Goal: Task Accomplishment & Management: Manage account settings

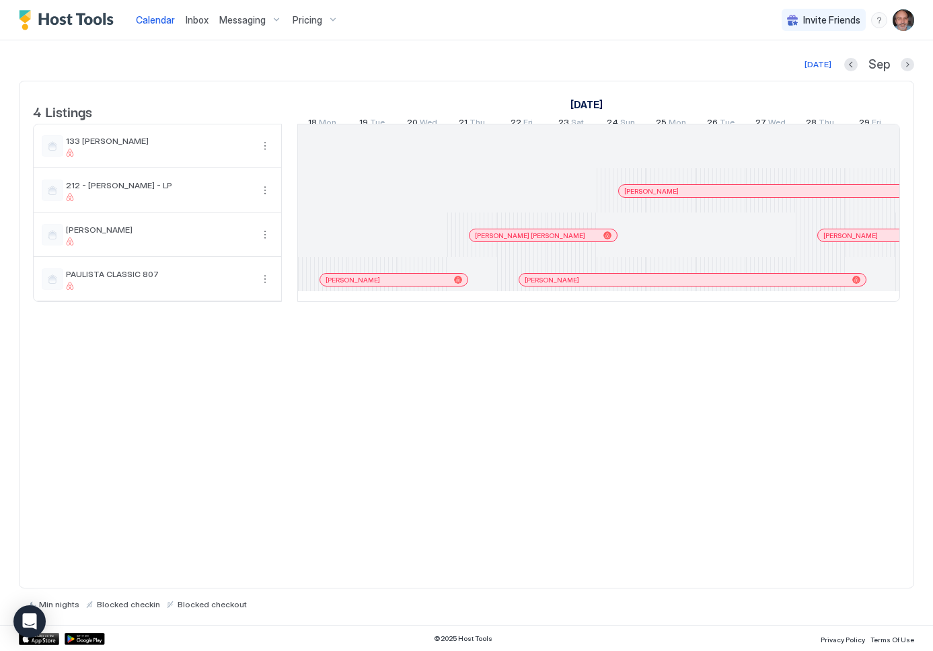
scroll to position [0, 747]
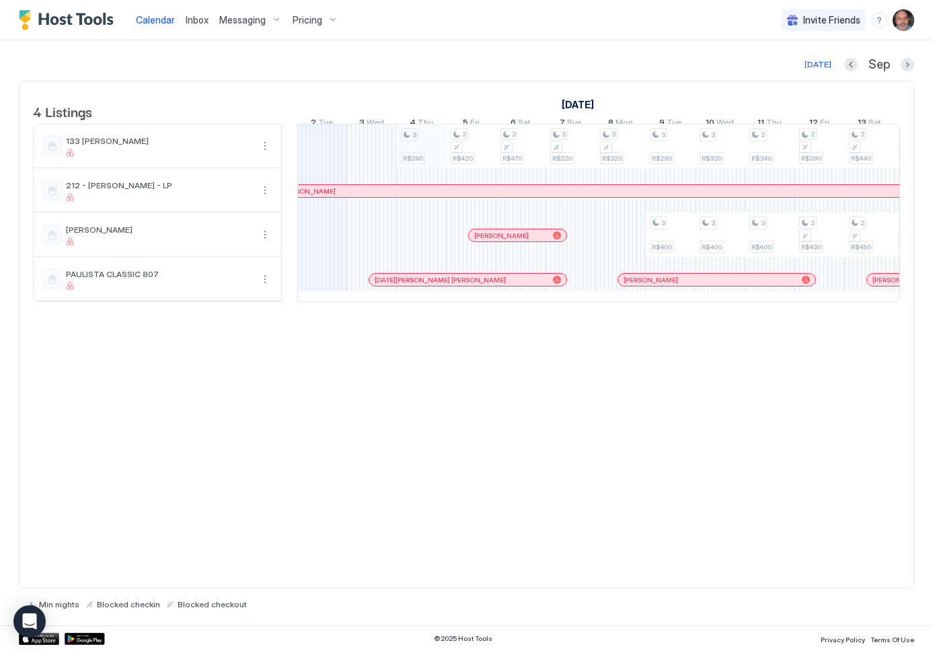
click at [422, 154] on div "3 R$290 2 R$420 2 R$470 3 R$320 3 R$320 3 R$290 3 R$400 3 R$320 3 R$400 3 R$340…" at bounding box center [845, 212] width 2589 height 177
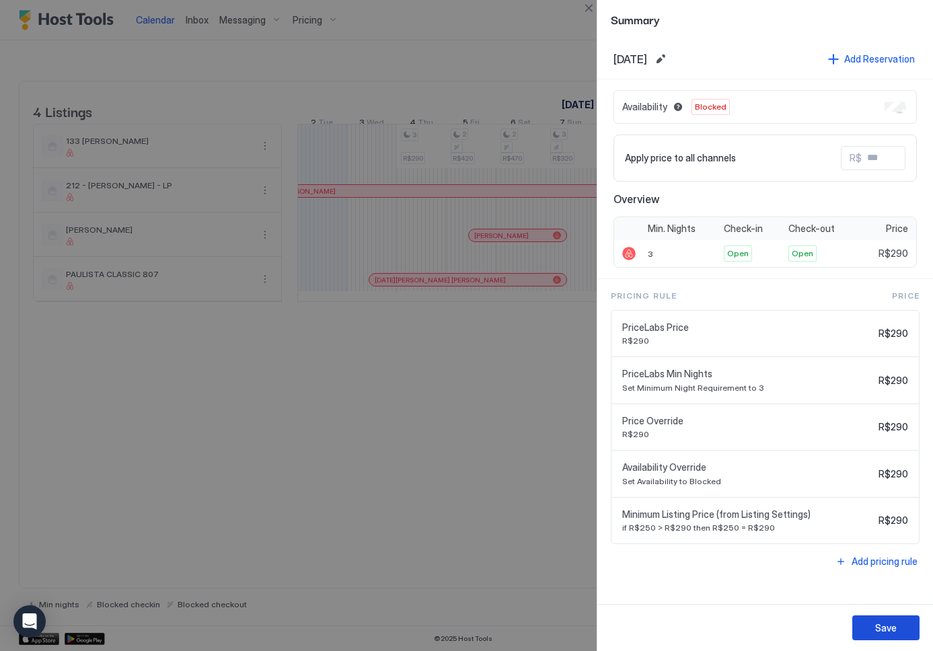
click at [895, 632] on div "Save" at bounding box center [886, 628] width 22 height 14
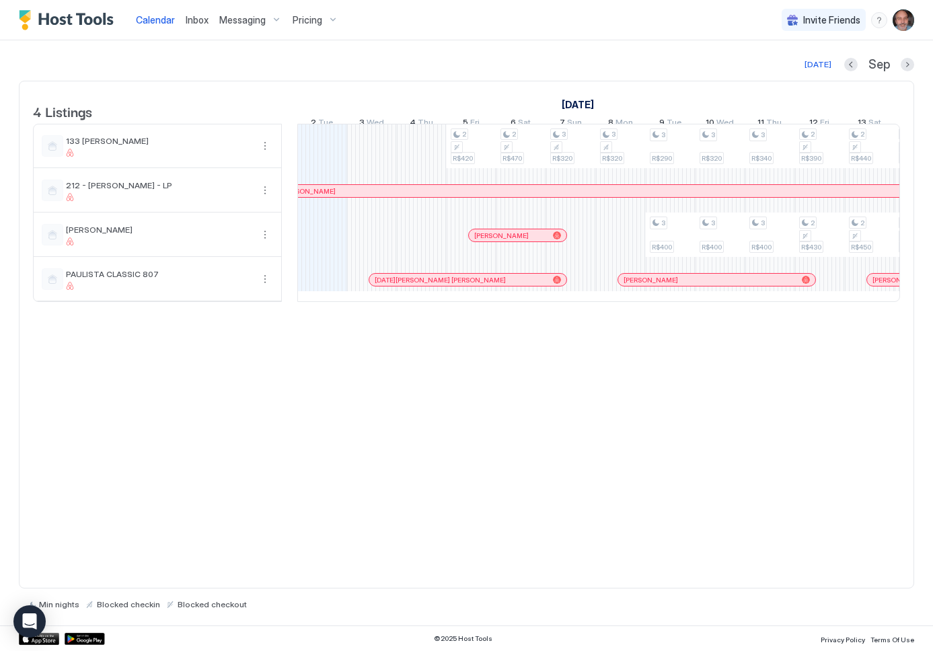
click at [904, 65] on button "Next month" at bounding box center [907, 64] width 13 height 13
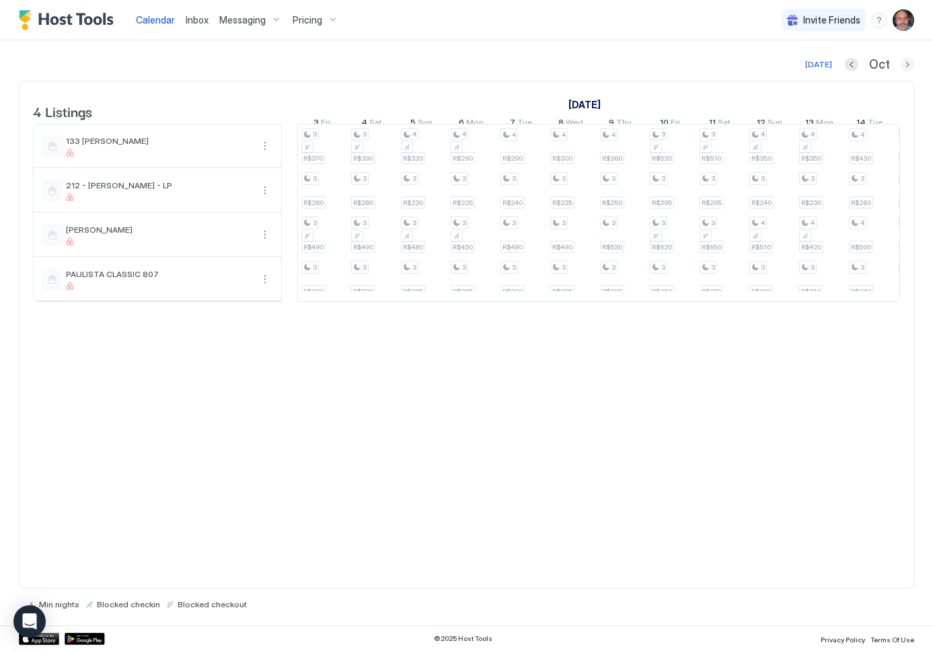
click at [908, 61] on button "Next month" at bounding box center [907, 64] width 13 height 13
click at [315, 20] on span "Pricing" at bounding box center [308, 20] width 30 height 12
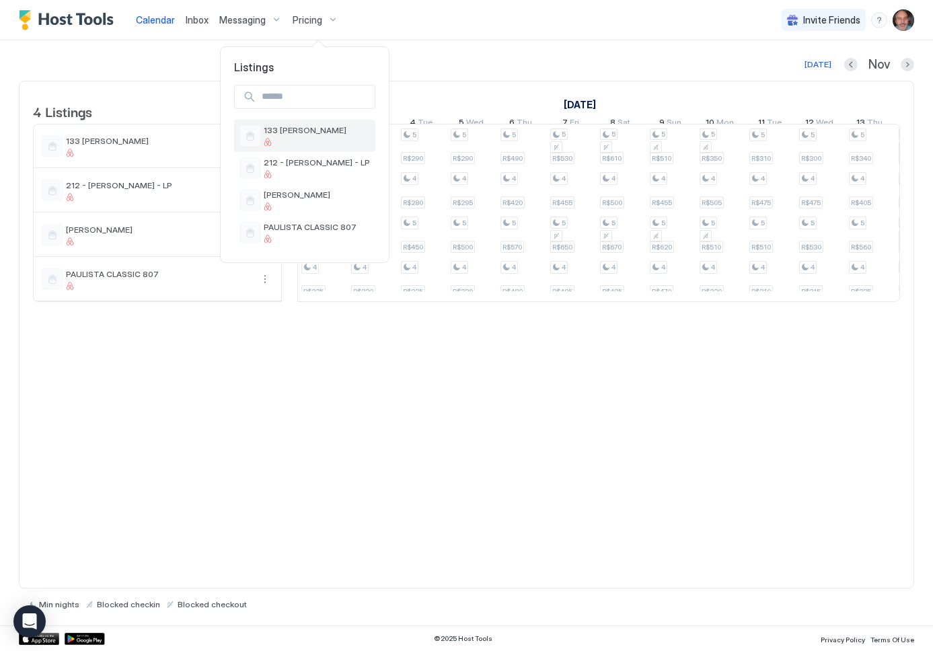
click at [291, 133] on span "133 [PERSON_NAME]" at bounding box center [317, 130] width 106 height 10
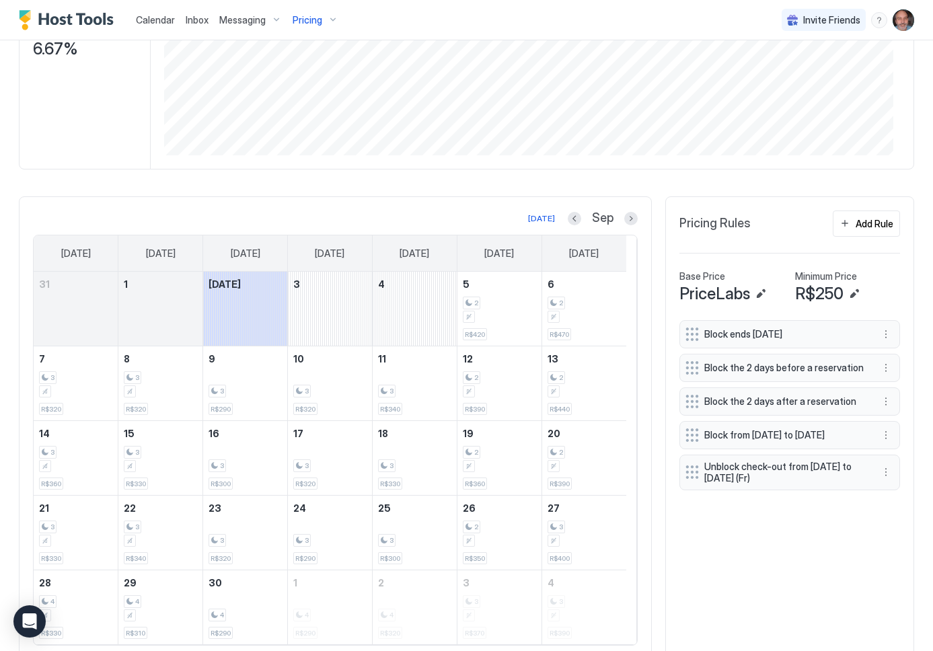
scroll to position [269, 0]
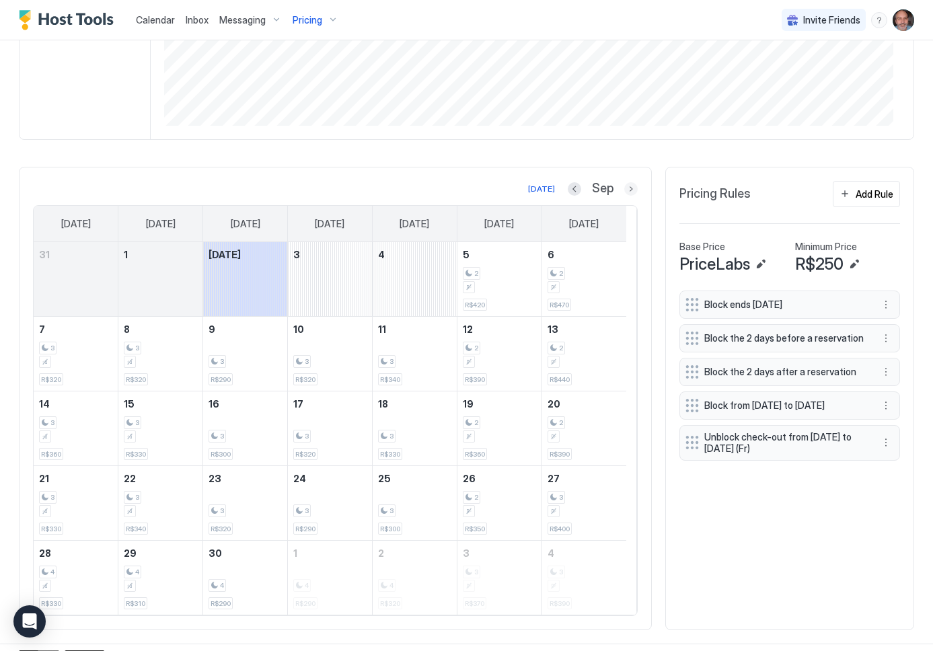
click at [624, 190] on button "Next month" at bounding box center [630, 188] width 13 height 13
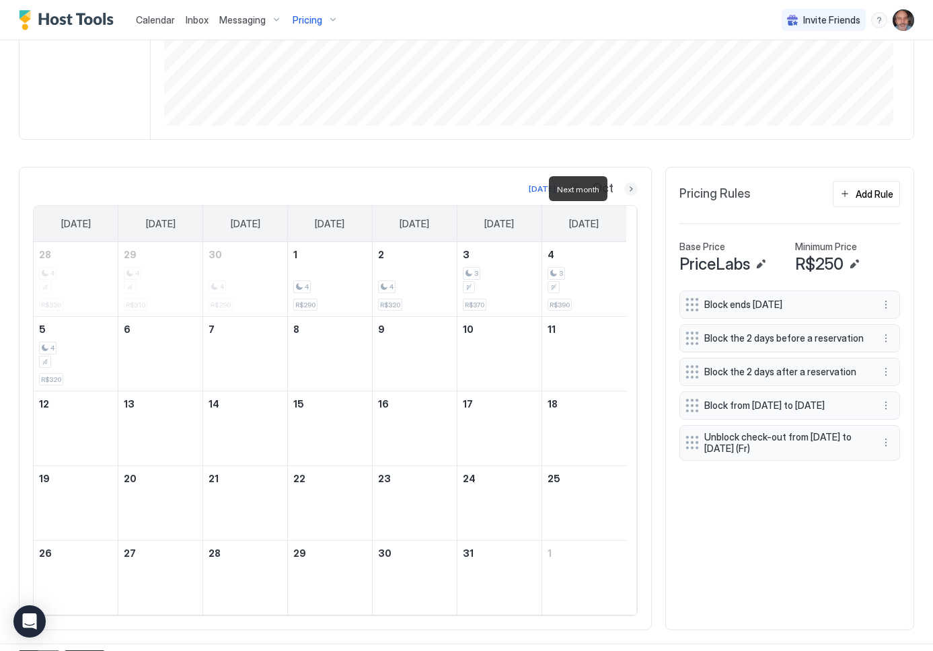
click at [624, 190] on button "Next month" at bounding box center [630, 188] width 13 height 13
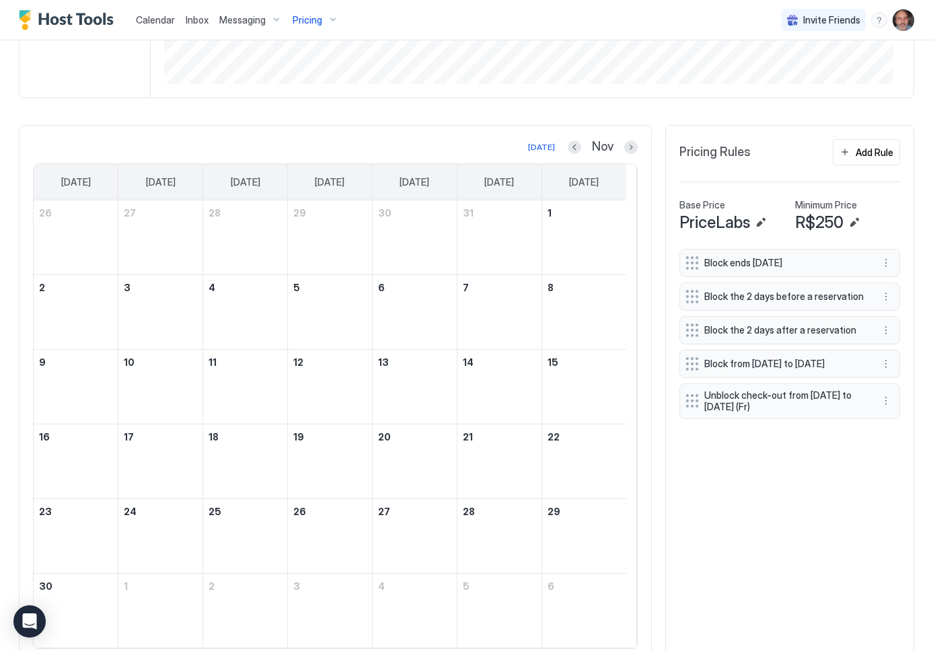
scroll to position [361, 0]
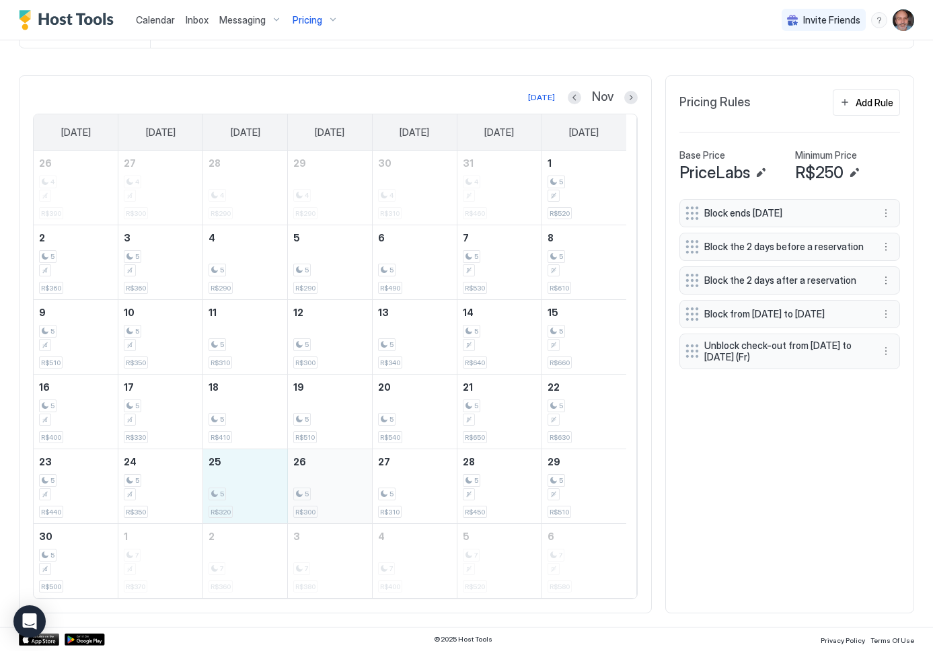
drag, startPoint x: 244, startPoint y: 472, endPoint x: 306, endPoint y: 472, distance: 61.9
click at [306, 472] on tr "23 5 R$440 24 5 R$350 25 5 R$320 26 5 R$300 27 5 R$310 28 5 R$450 29 5 R$510" at bounding box center [330, 486] width 593 height 75
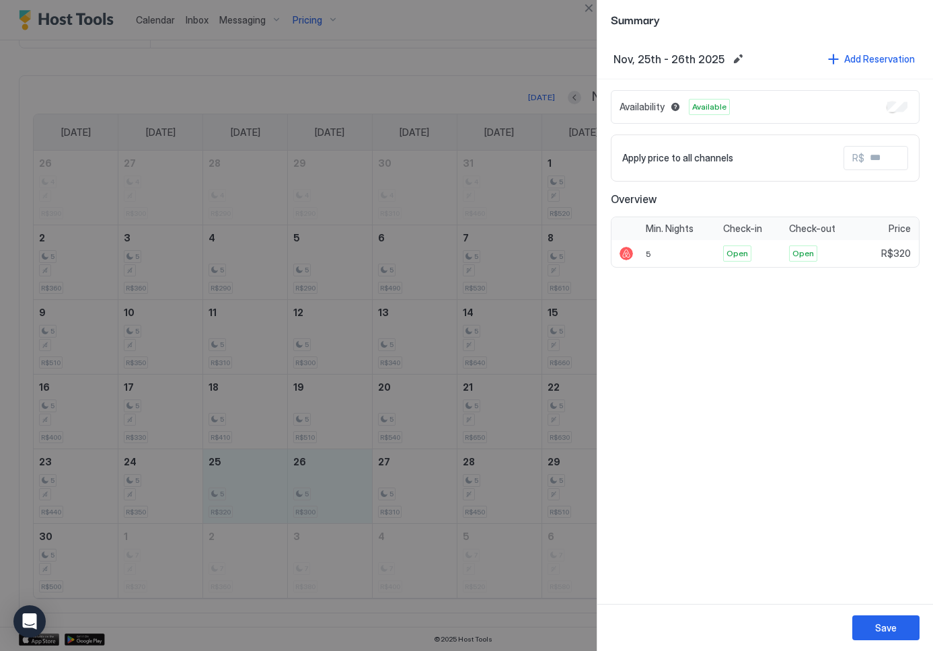
click at [902, 110] on div "Availability Available" at bounding box center [765, 107] width 309 height 34
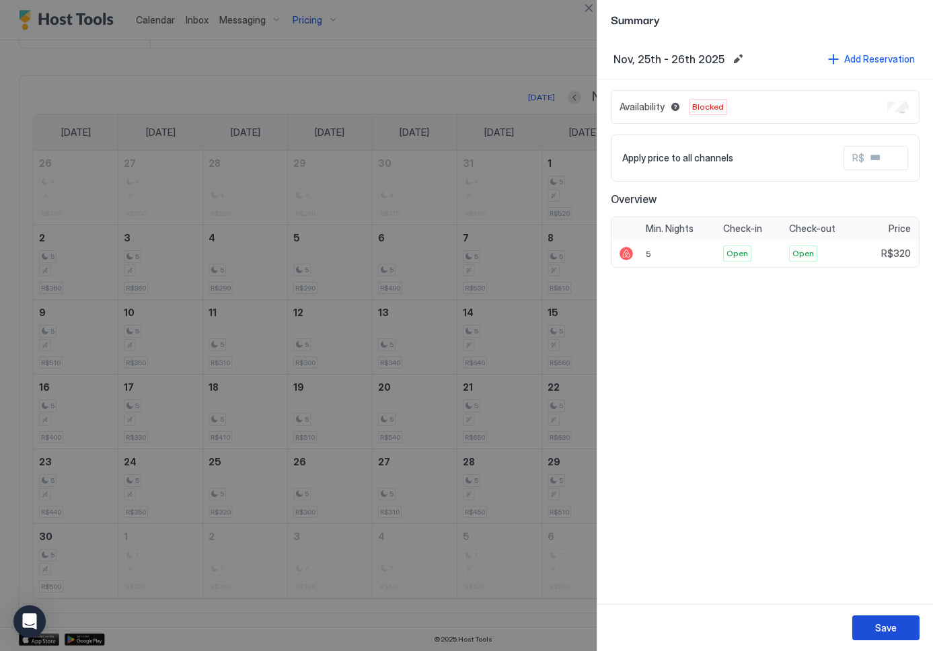
click at [890, 628] on div "Save" at bounding box center [886, 628] width 22 height 14
